Goal: Information Seeking & Learning: Compare options

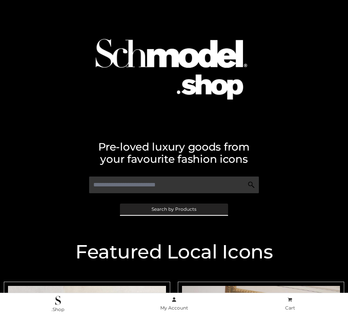
click at [174, 209] on span "Search by Products" at bounding box center [174, 209] width 45 height 5
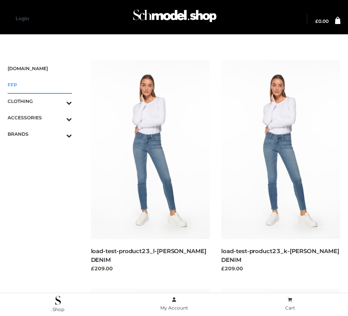
click at [40, 85] on span "FFP" at bounding box center [40, 84] width 64 height 9
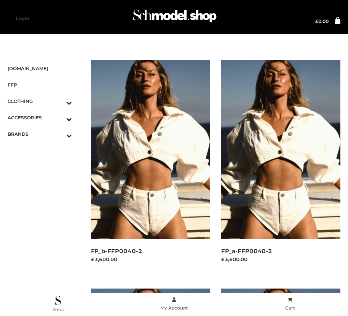
scroll to position [922, 0]
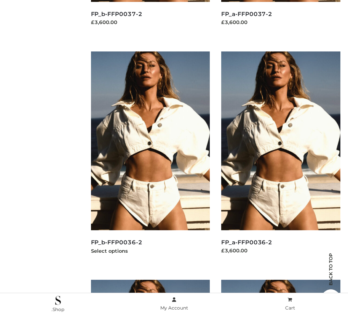
click at [150, 158] on img at bounding box center [150, 140] width 119 height 179
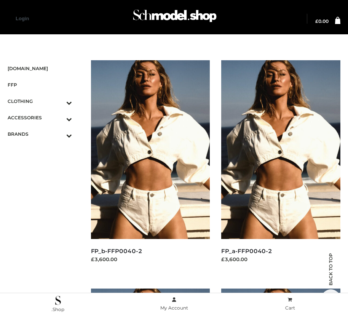
scroll to position [237, 0]
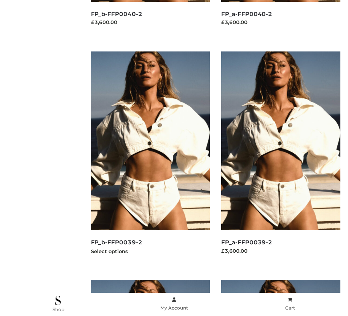
click at [150, 158] on img at bounding box center [150, 140] width 119 height 179
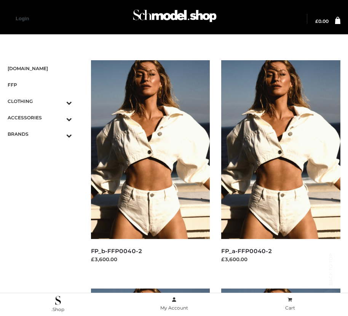
scroll to position [693, 0]
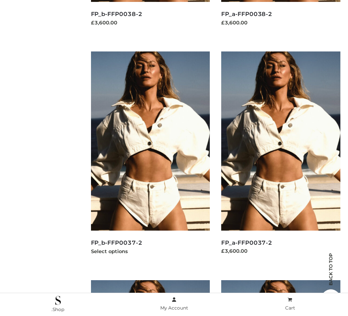
click at [150, 158] on img at bounding box center [150, 140] width 119 height 179
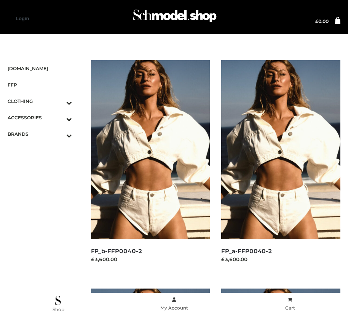
scroll to position [9, 0]
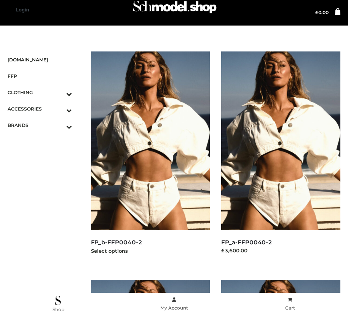
click at [150, 158] on img at bounding box center [150, 140] width 119 height 179
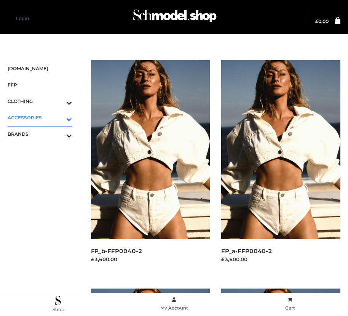
click at [58, 117] on icon "Toggle Submenu" at bounding box center [29, 119] width 85 height 9
click at [43, 134] on span "BAGS" at bounding box center [43, 134] width 57 height 9
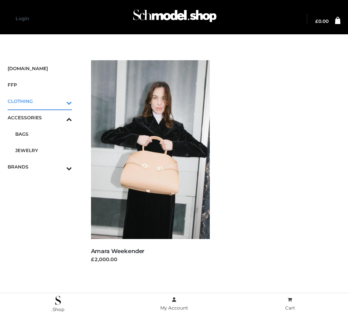
click at [58, 101] on icon "Toggle Submenu" at bounding box center [29, 102] width 85 height 9
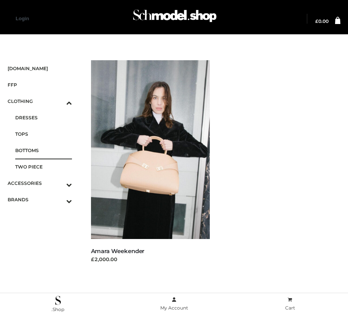
click at [43, 150] on span "BOTTOMS" at bounding box center [43, 150] width 57 height 9
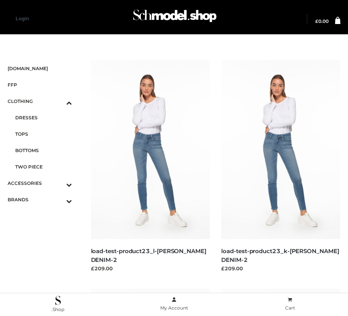
scroll to position [9, 0]
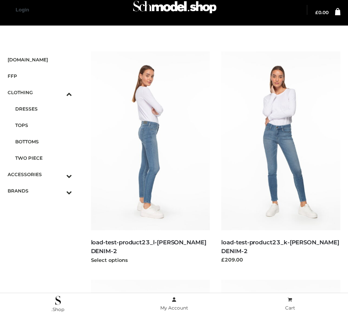
click at [150, 158] on img at bounding box center [150, 140] width 119 height 179
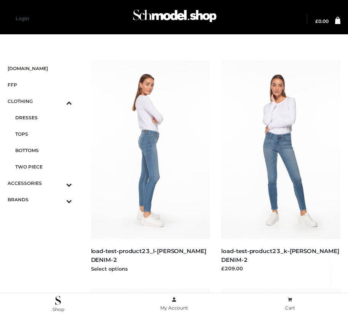
scroll to position [693, 0]
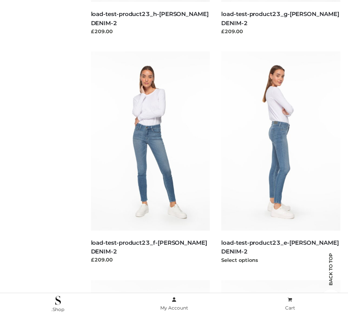
click at [281, 158] on img at bounding box center [280, 140] width 119 height 179
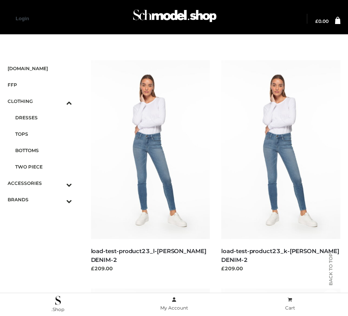
scroll to position [9, 0]
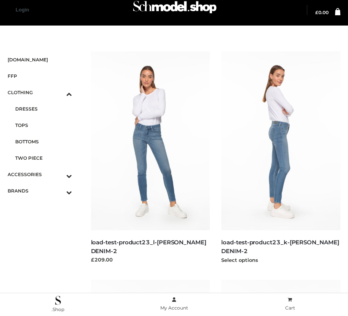
click at [281, 158] on img at bounding box center [280, 140] width 119 height 179
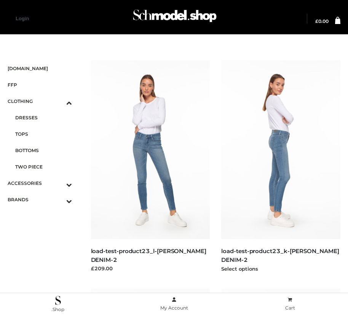
scroll to position [237, 0]
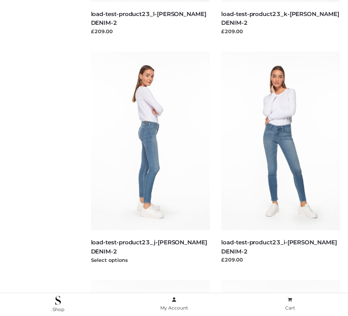
click at [150, 158] on img at bounding box center [150, 140] width 119 height 179
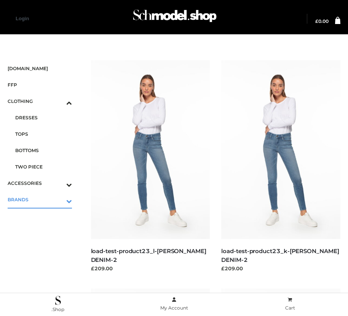
click at [58, 199] on icon "Toggle Submenu" at bounding box center [29, 201] width 85 height 9
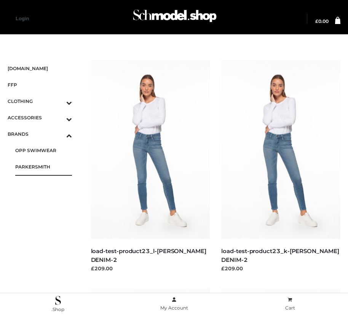
click at [43, 166] on span "PARKERSMITH" at bounding box center [43, 166] width 57 height 9
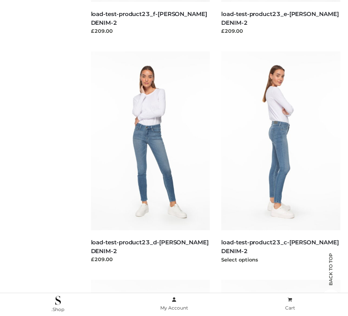
click at [281, 158] on img at bounding box center [280, 140] width 119 height 179
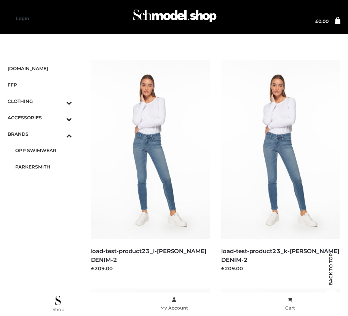
scroll to position [237, 0]
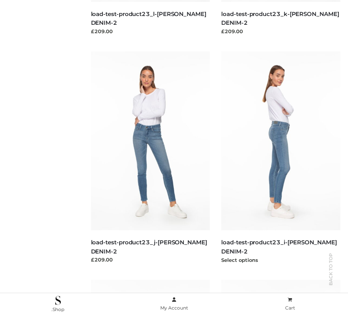
click at [281, 158] on img at bounding box center [280, 140] width 119 height 179
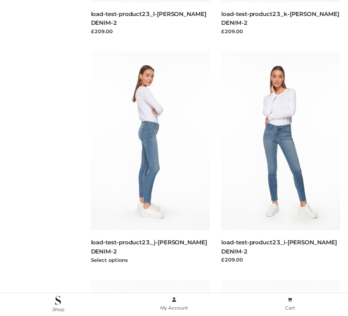
click at [150, 158] on img at bounding box center [150, 140] width 119 height 179
